Goal: Task Accomplishment & Management: Manage account settings

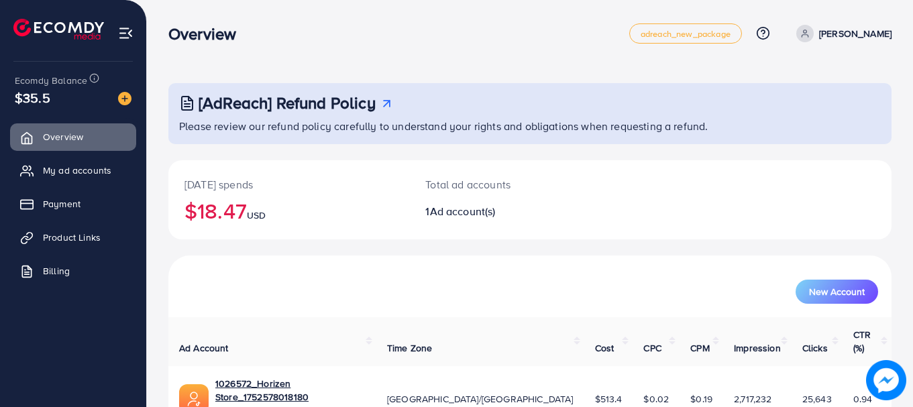
click at [47, 93] on span "$35.5" at bounding box center [33, 97] width 36 height 19
click at [43, 101] on span "$35.5" at bounding box center [33, 97] width 36 height 19
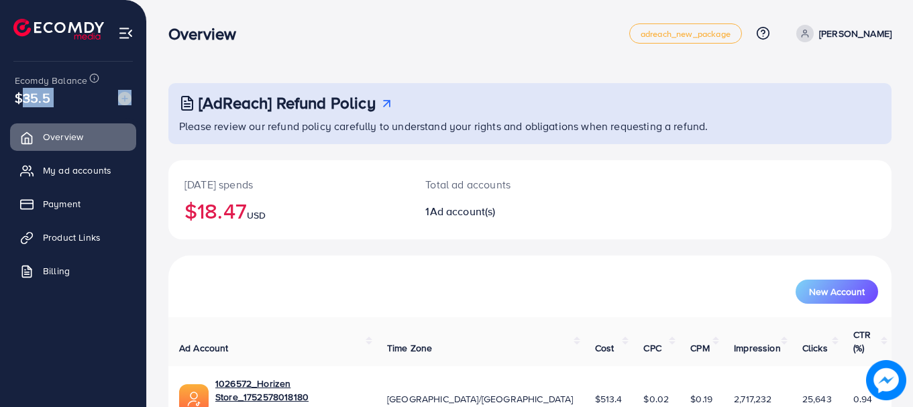
click at [43, 101] on span "$35.5" at bounding box center [33, 97] width 36 height 19
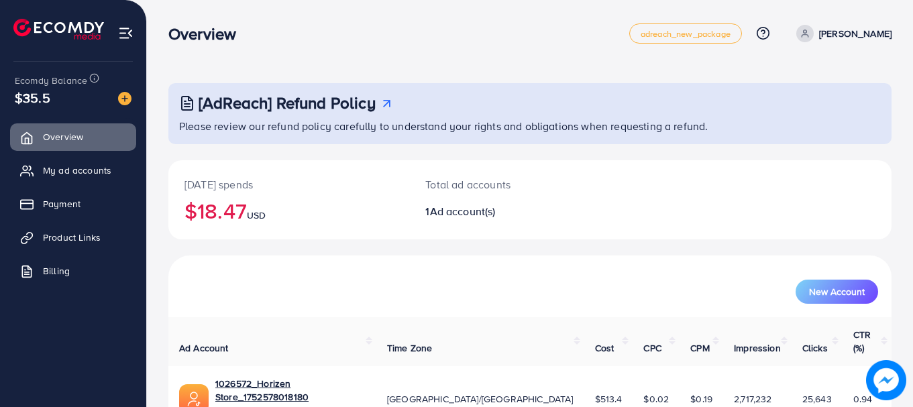
click at [43, 101] on span "$35.5" at bounding box center [33, 97] width 36 height 19
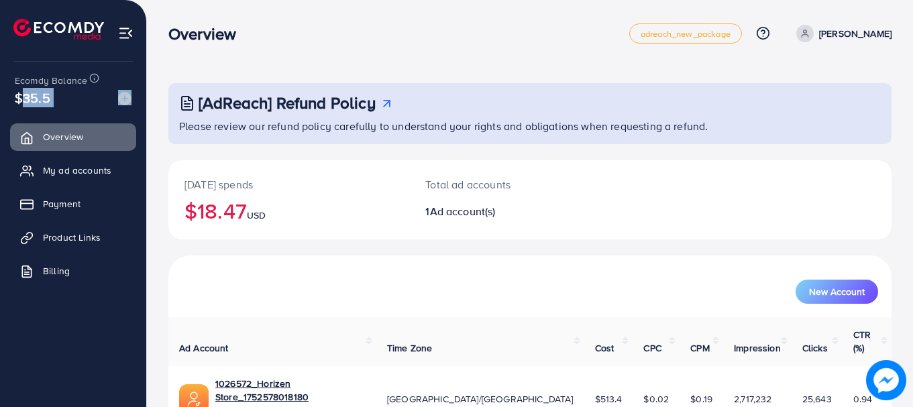
click at [43, 101] on span "$35.5" at bounding box center [33, 97] width 36 height 19
click at [44, 101] on span "$35.5" at bounding box center [33, 97] width 36 height 19
click at [68, 119] on ul "Overview My ad accounts Payment Product Links Billing" at bounding box center [73, 208] width 146 height 180
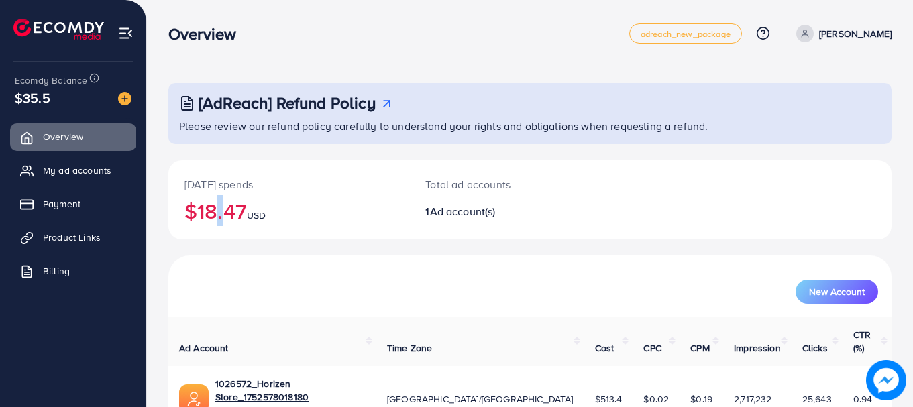
click at [218, 211] on h2 "$18.47 USD" at bounding box center [289, 210] width 209 height 25
click at [219, 211] on h2 "$18.47 USD" at bounding box center [289, 210] width 209 height 25
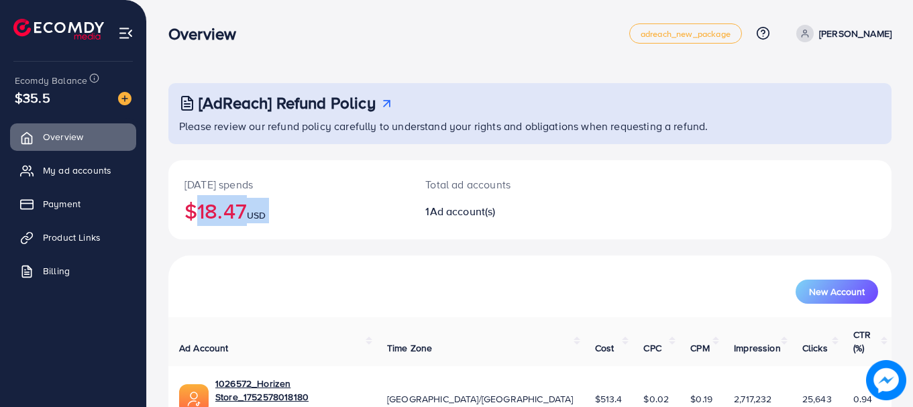
click at [219, 211] on h2 "$18.47 USD" at bounding box center [289, 210] width 209 height 25
click at [221, 211] on h2 "$18.47 USD" at bounding box center [289, 210] width 209 height 25
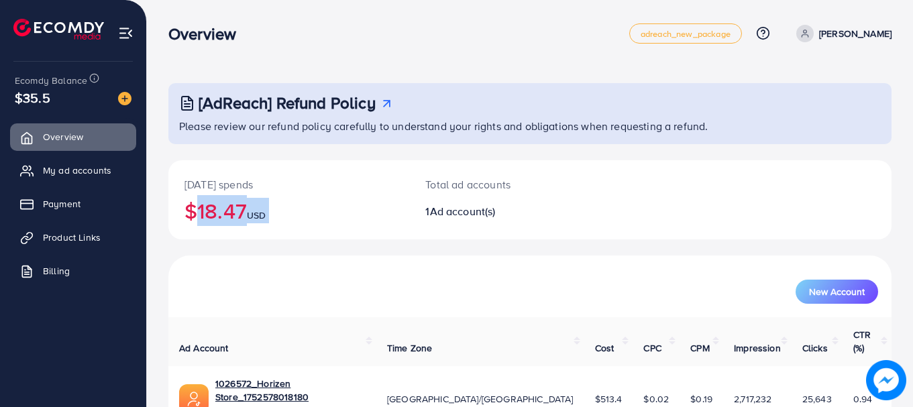
click at [221, 211] on h2 "$18.47 USD" at bounding box center [289, 210] width 209 height 25
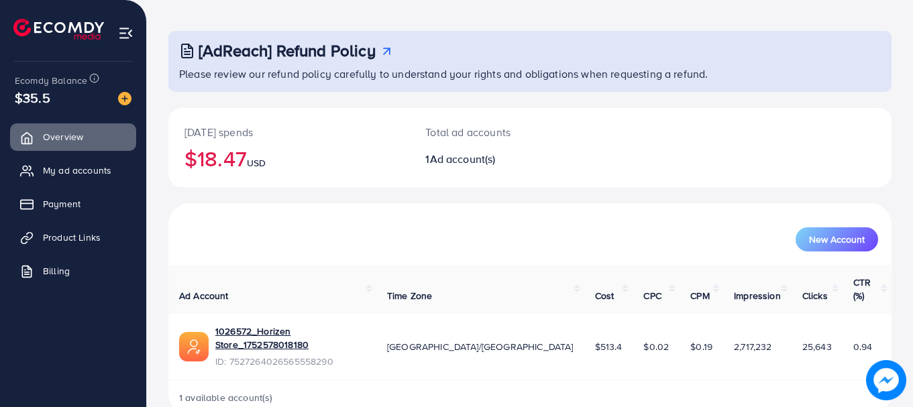
scroll to position [54, 0]
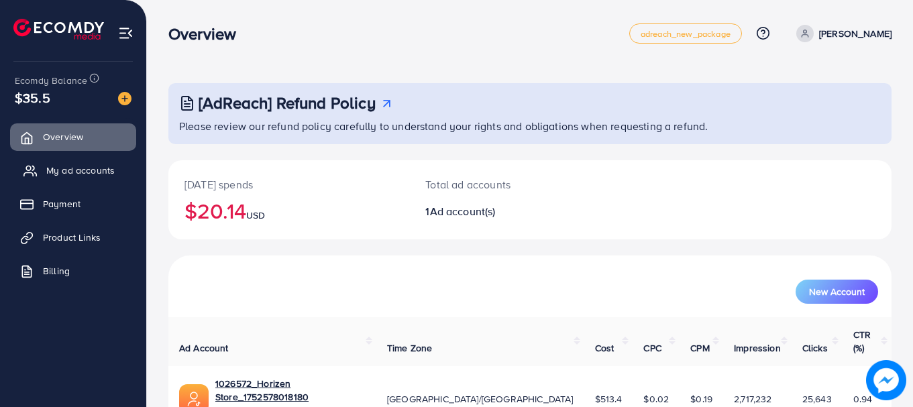
click at [89, 182] on link "My ad accounts" at bounding box center [73, 170] width 126 height 27
click at [99, 168] on span "My ad accounts" at bounding box center [80, 170] width 68 height 13
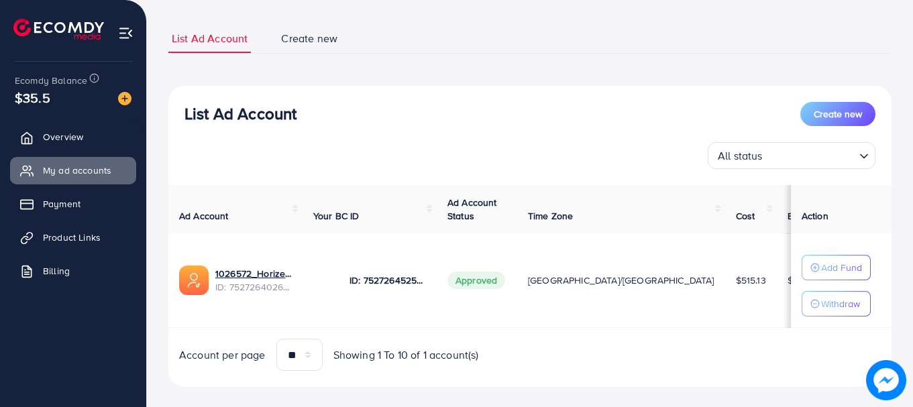
scroll to position [93, 0]
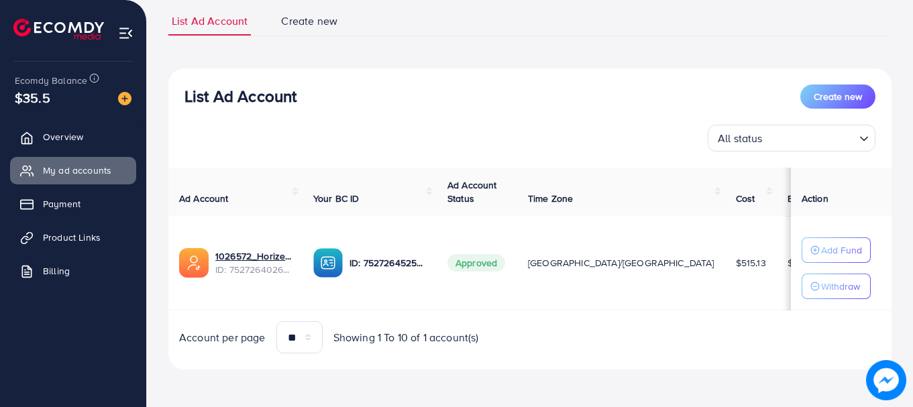
click at [235, 93] on h3 "List Ad Account" at bounding box center [241, 96] width 112 height 19
click at [263, 95] on h3 "List Ad Account" at bounding box center [241, 96] width 112 height 19
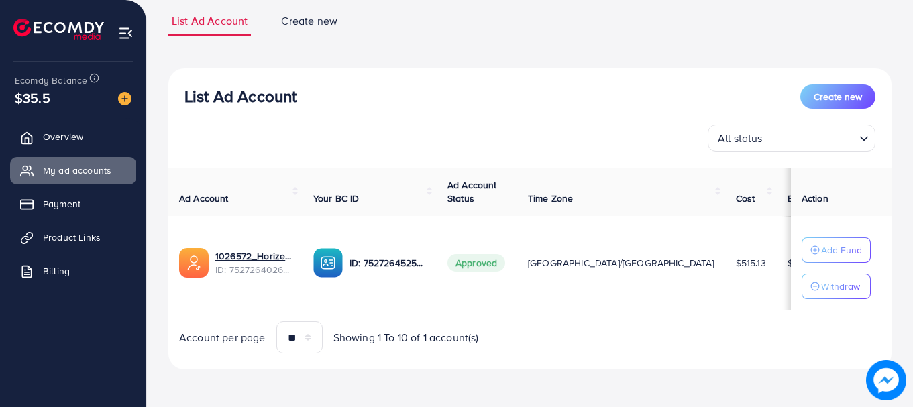
click at [263, 95] on h3 "List Ad Account" at bounding box center [241, 96] width 112 height 19
drag, startPoint x: 233, startPoint y: 196, endPoint x: 178, endPoint y: 196, distance: 55.7
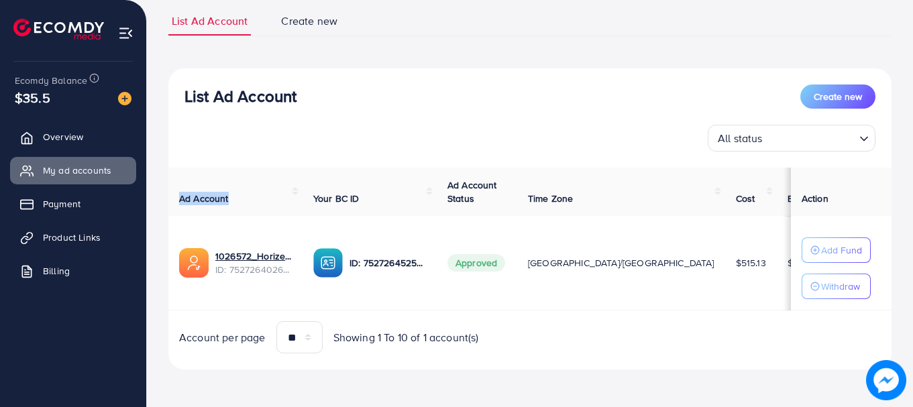
click at [178, 196] on th "Ad Account" at bounding box center [235, 192] width 134 height 49
click at [234, 96] on h3 "List Ad Account" at bounding box center [241, 96] width 112 height 19
click at [233, 96] on h3 "List Ad Account" at bounding box center [241, 96] width 112 height 19
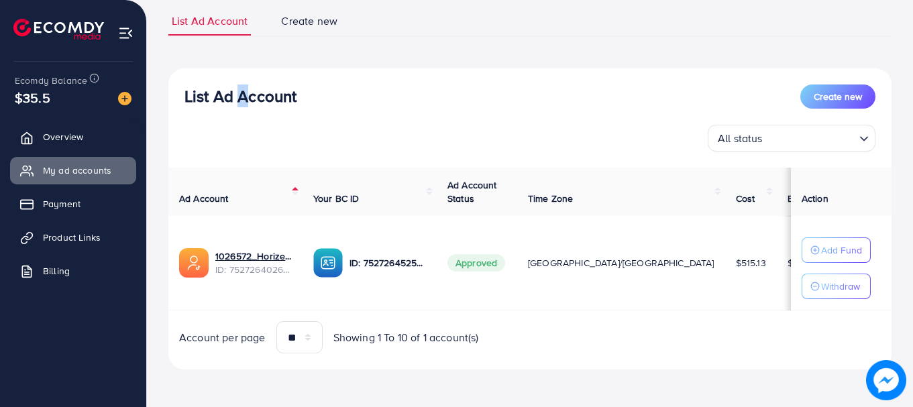
click at [233, 96] on h3 "List Ad Account" at bounding box center [241, 96] width 112 height 19
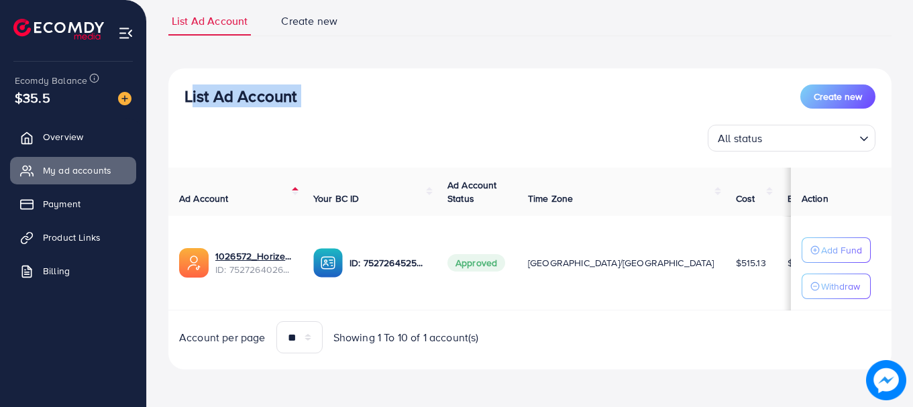
click at [233, 96] on h3 "List Ad Account" at bounding box center [241, 96] width 112 height 19
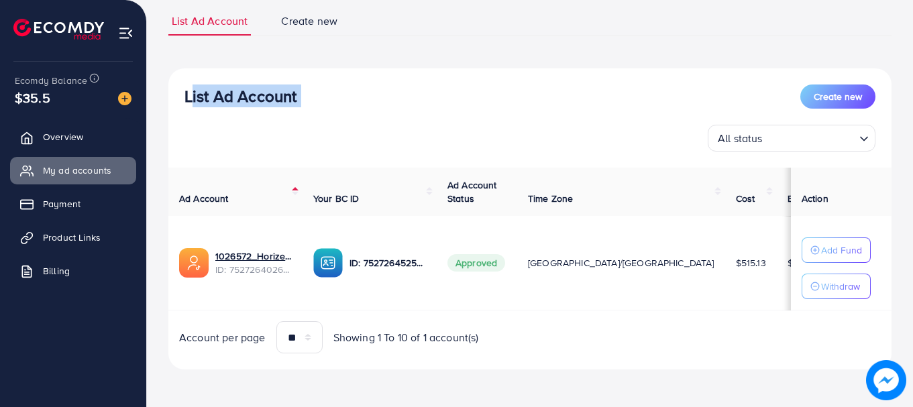
click at [233, 96] on h3 "List Ad Account" at bounding box center [241, 96] width 112 height 19
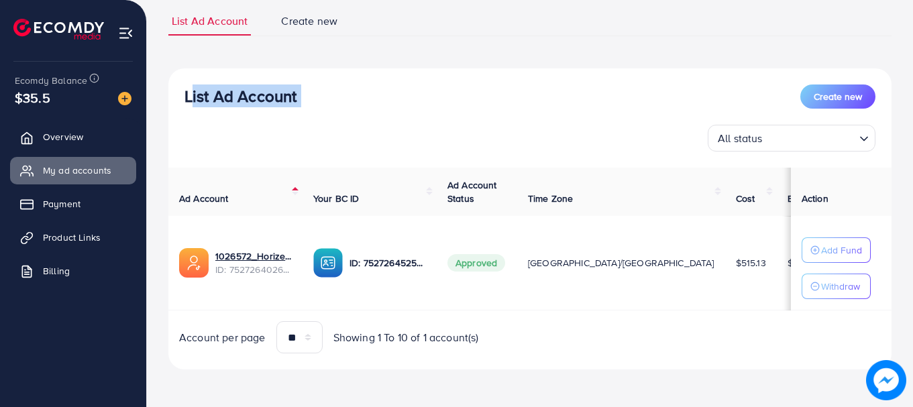
click at [233, 96] on h3 "List Ad Account" at bounding box center [241, 96] width 112 height 19
